Goal: Task Accomplishment & Management: Use online tool/utility

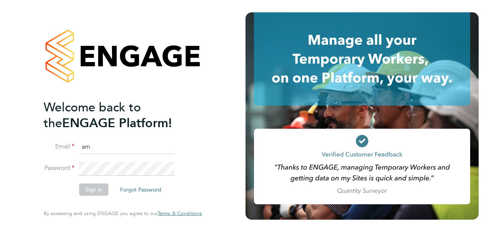
type input "Amelia.Kelly@hays.com"
click at [90, 191] on button "Sign In" at bounding box center [93, 190] width 29 height 12
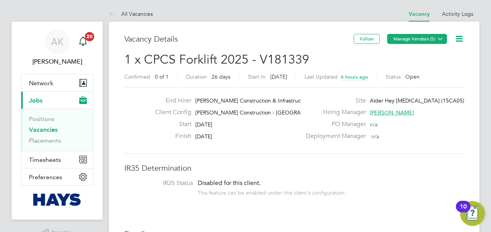
click at [440, 42] on icon at bounding box center [440, 39] width 6 height 6
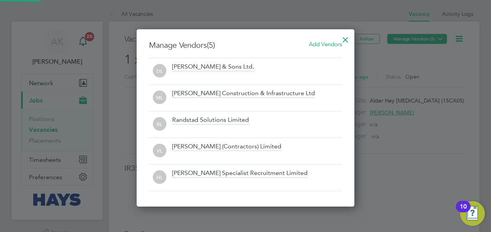
scroll to position [177, 218]
drag, startPoint x: 345, startPoint y: 42, endPoint x: 423, endPoint y: 40, distance: 78.0
click at [345, 41] on div at bounding box center [346, 38] width 14 height 14
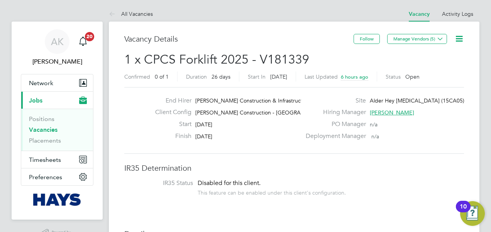
click at [459, 39] on icon at bounding box center [459, 39] width 10 height 10
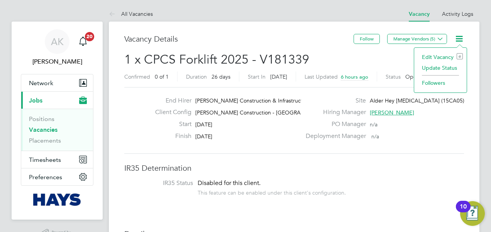
click at [446, 56] on li "Edit Vacancy e" at bounding box center [440, 57] width 45 height 11
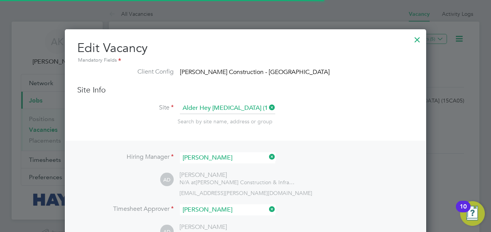
scroll to position [23, 40]
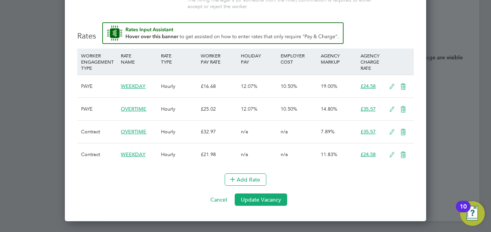
click at [393, 86] on icon at bounding box center [392, 87] width 10 height 6
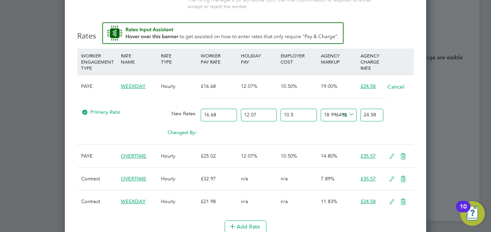
click at [401, 83] on button "Cancel" at bounding box center [395, 87] width 17 height 8
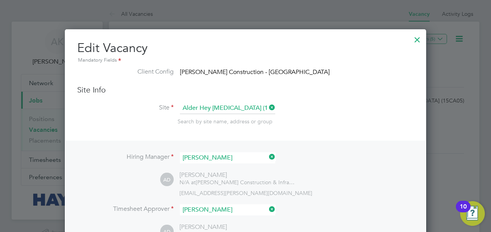
click at [418, 40] on div at bounding box center [417, 38] width 14 height 14
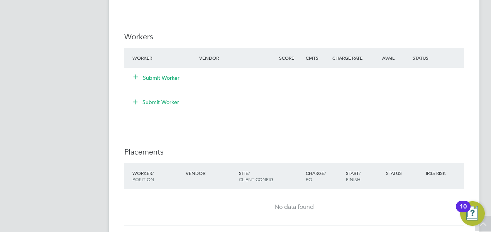
click at [171, 80] on button "Submit Worker" at bounding box center [157, 78] width 46 height 8
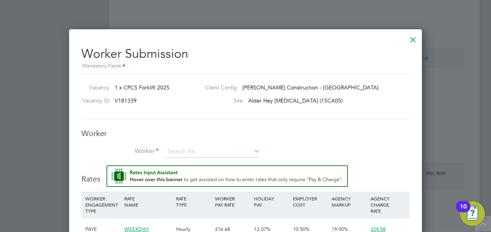
click at [202, 145] on div "Worker Worker Worker Engagement Type" at bounding box center [245, 147] width 328 height 37
click at [201, 147] on input at bounding box center [212, 152] width 95 height 12
type input "d"
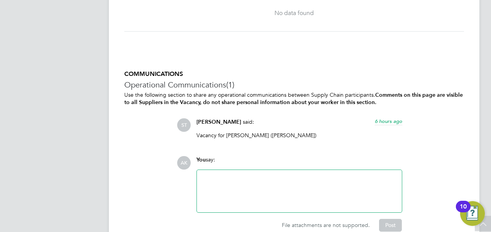
scroll to position [795, 0]
